Goal: Task Accomplishment & Management: Manage account settings

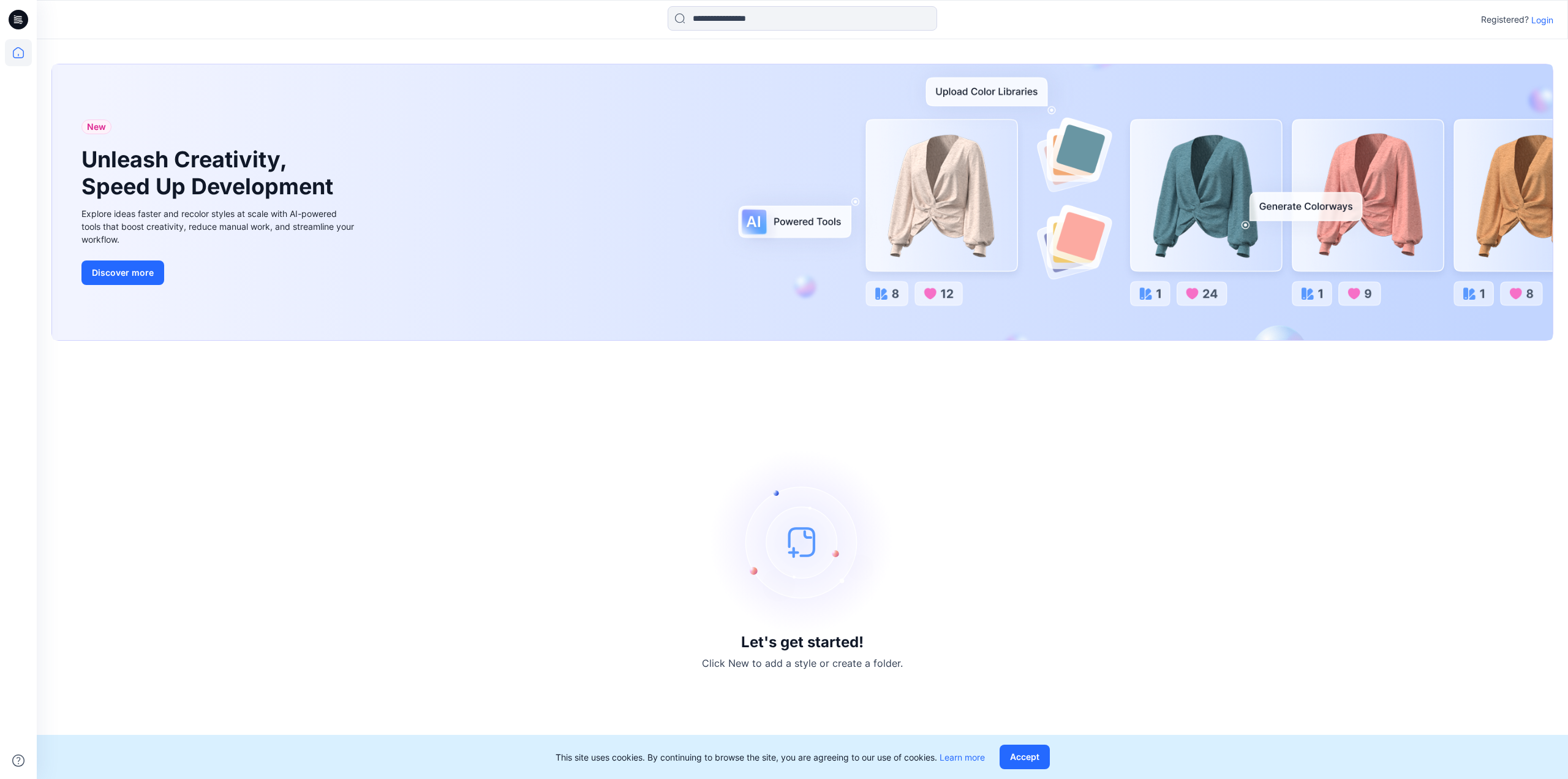
click at [10, 37] on icon at bounding box center [19, 19] width 20 height 39
click at [12, 41] on icon at bounding box center [18, 52] width 27 height 27
click at [14, 46] on icon at bounding box center [18, 52] width 27 height 27
click at [1545, 23] on p "Login" at bounding box center [1542, 20] width 22 height 13
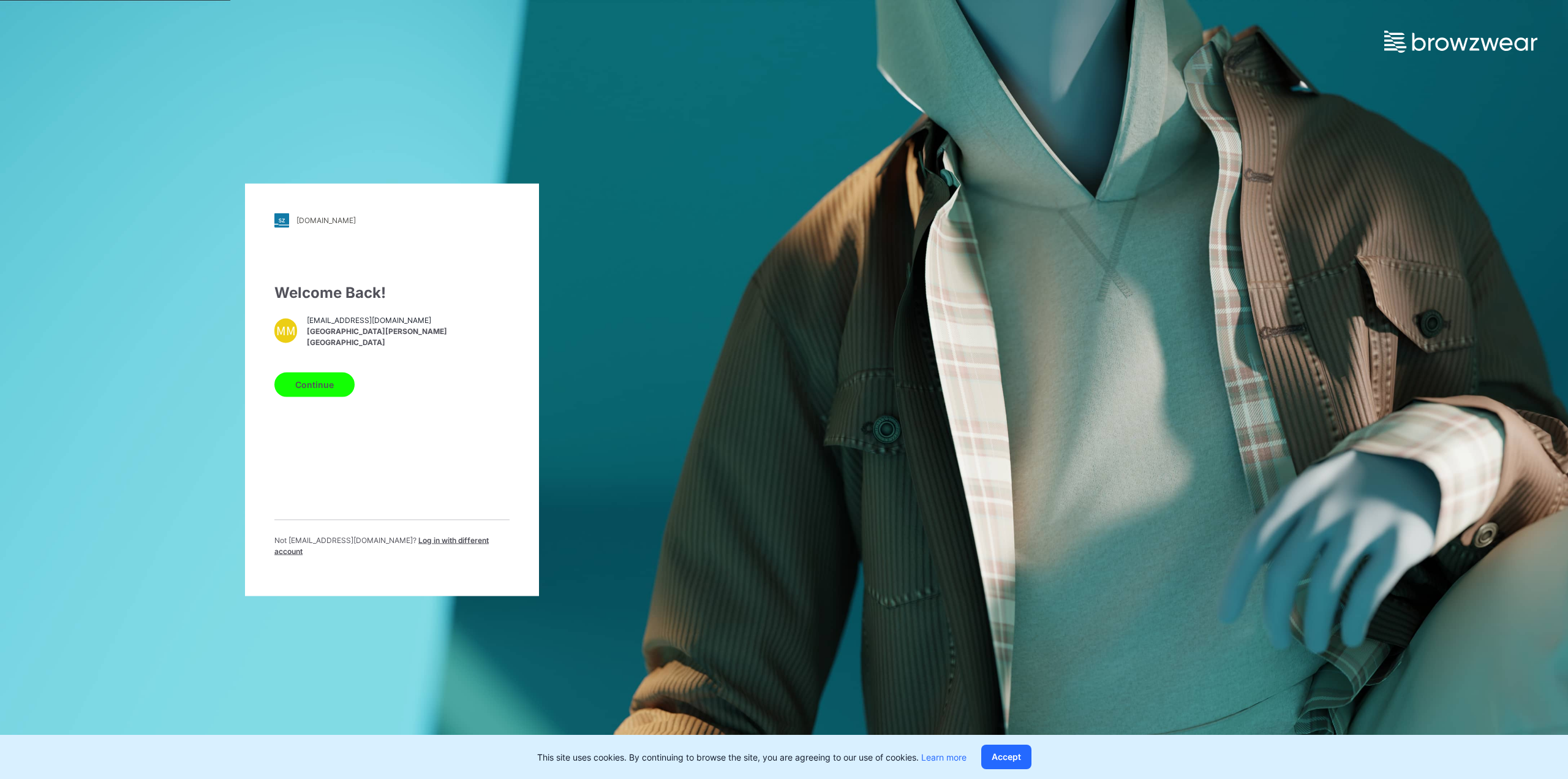
click at [312, 394] on button "Continue" at bounding box center [314, 384] width 80 height 25
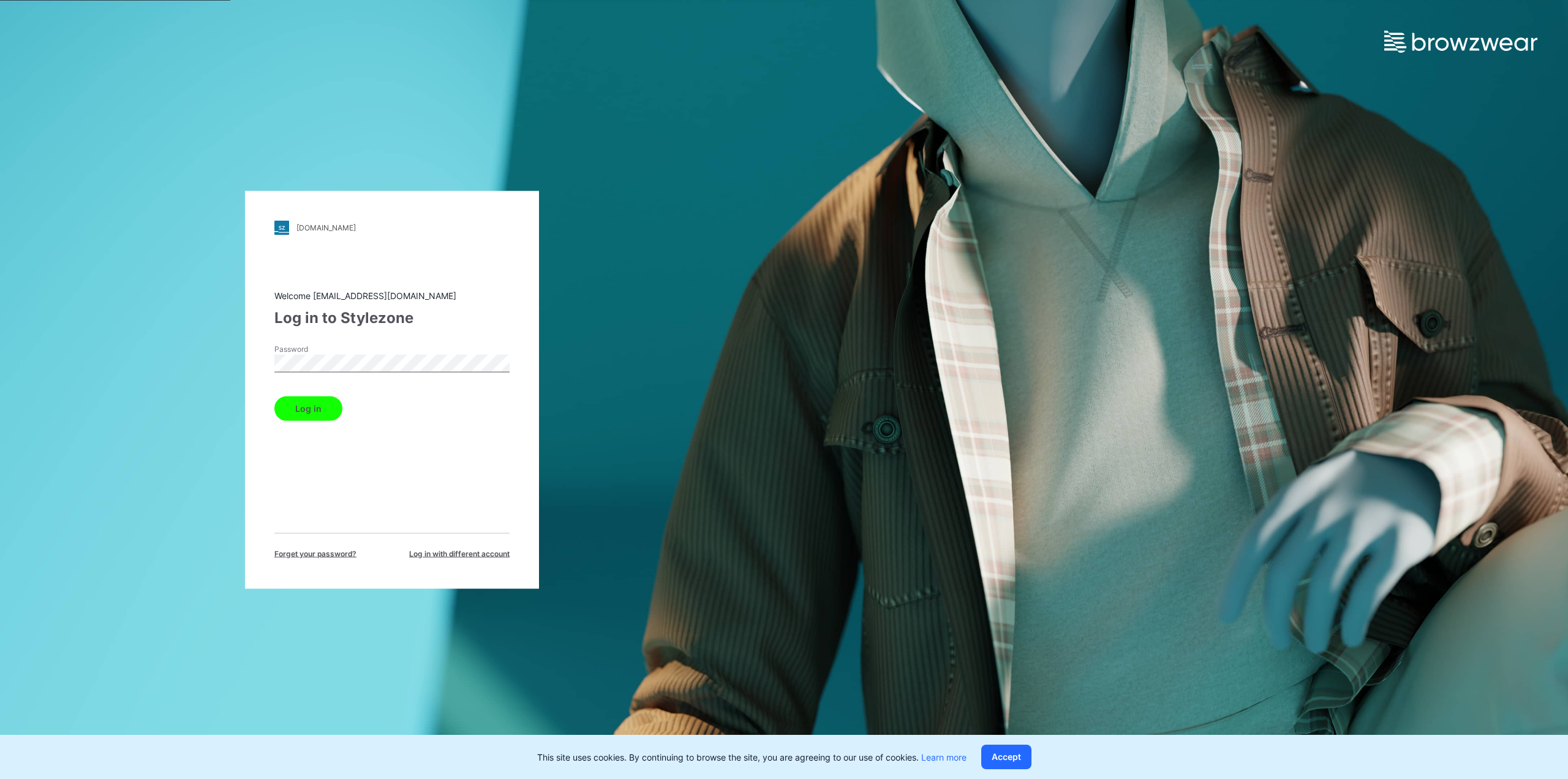
click at [316, 402] on button "Log in" at bounding box center [308, 408] width 68 height 25
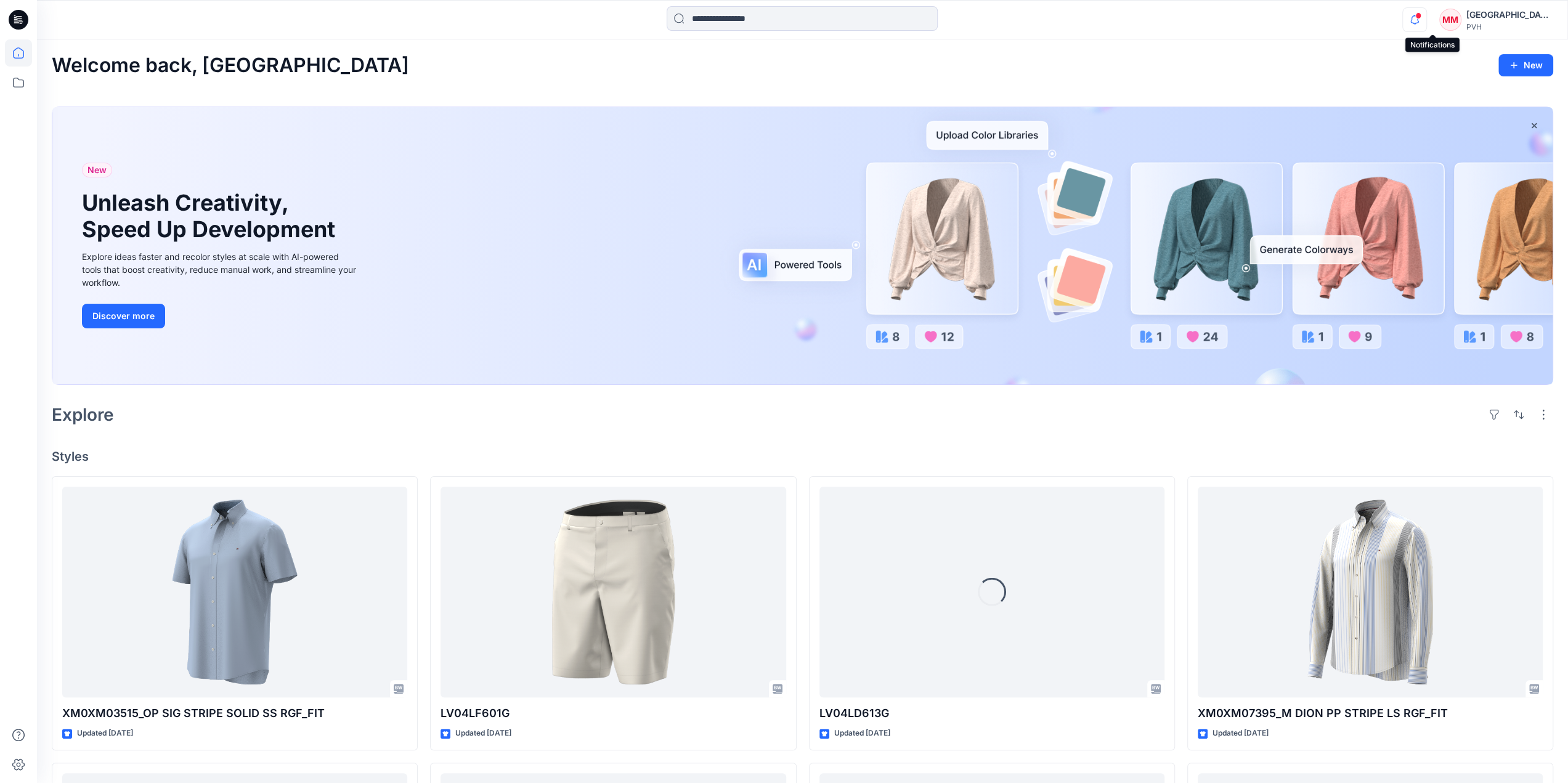
click at [1426, 19] on icon "button" at bounding box center [1414, 19] width 23 height 25
click at [1176, 72] on div "Welcome back, [GEOGRAPHIC_DATA] New" at bounding box center [802, 65] width 1501 height 23
